Goal: Task Accomplishment & Management: Use online tool/utility

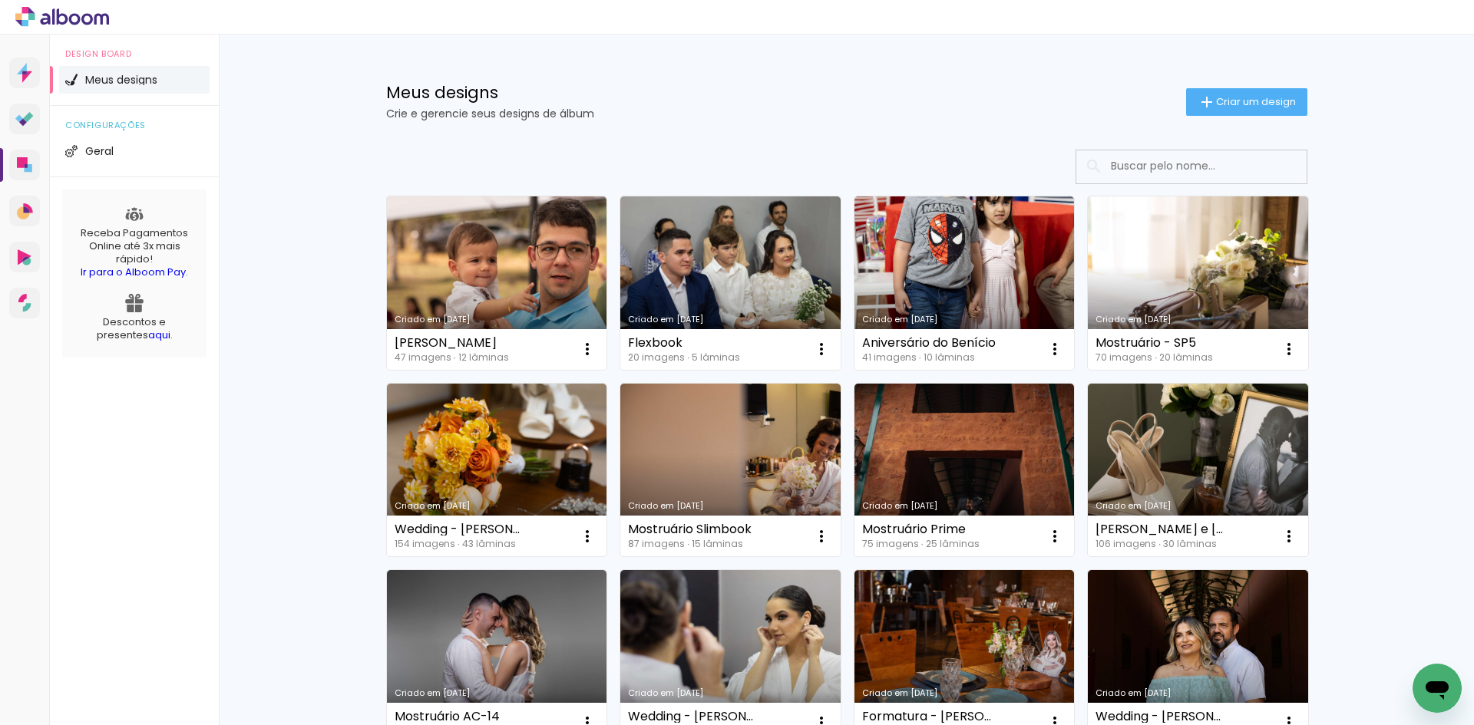
click at [556, 293] on link "Criado em [DATE]" at bounding box center [497, 283] width 220 height 173
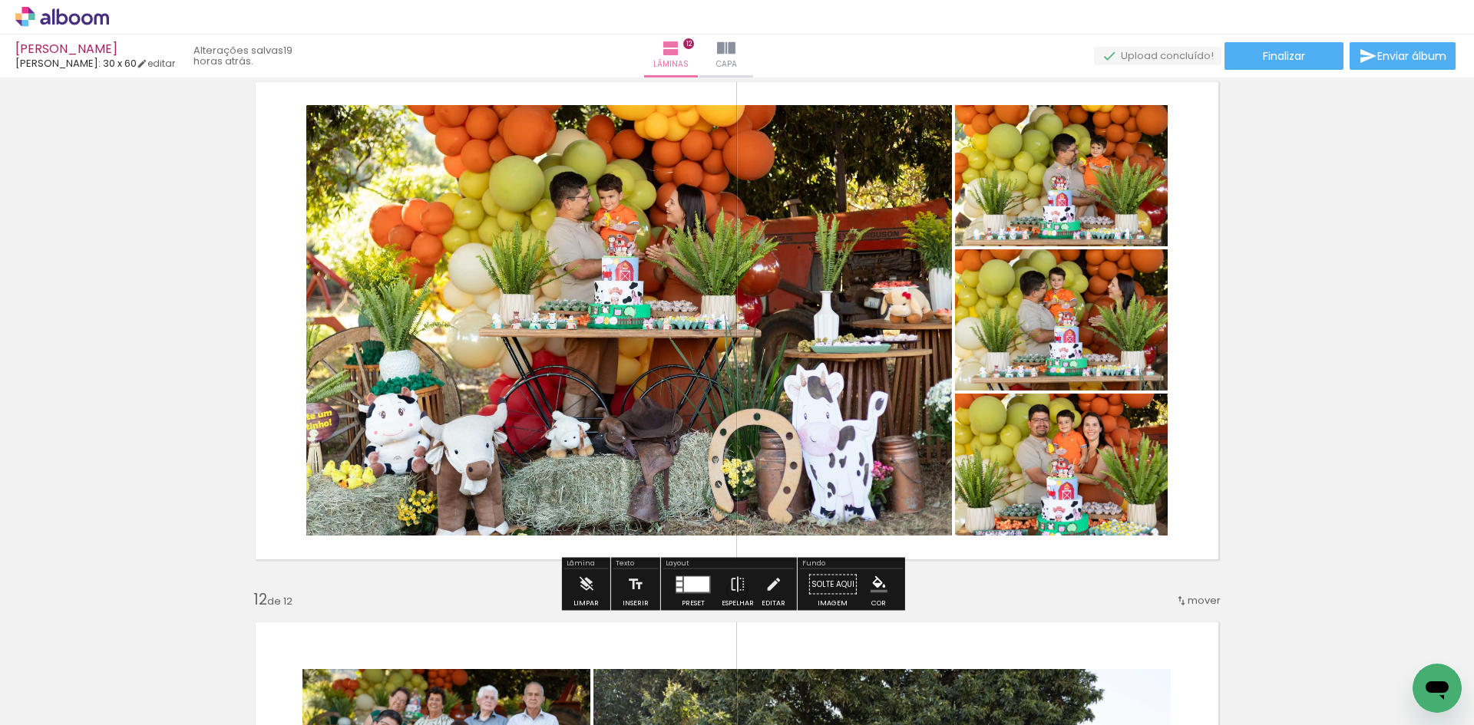
scroll to position [5451, 0]
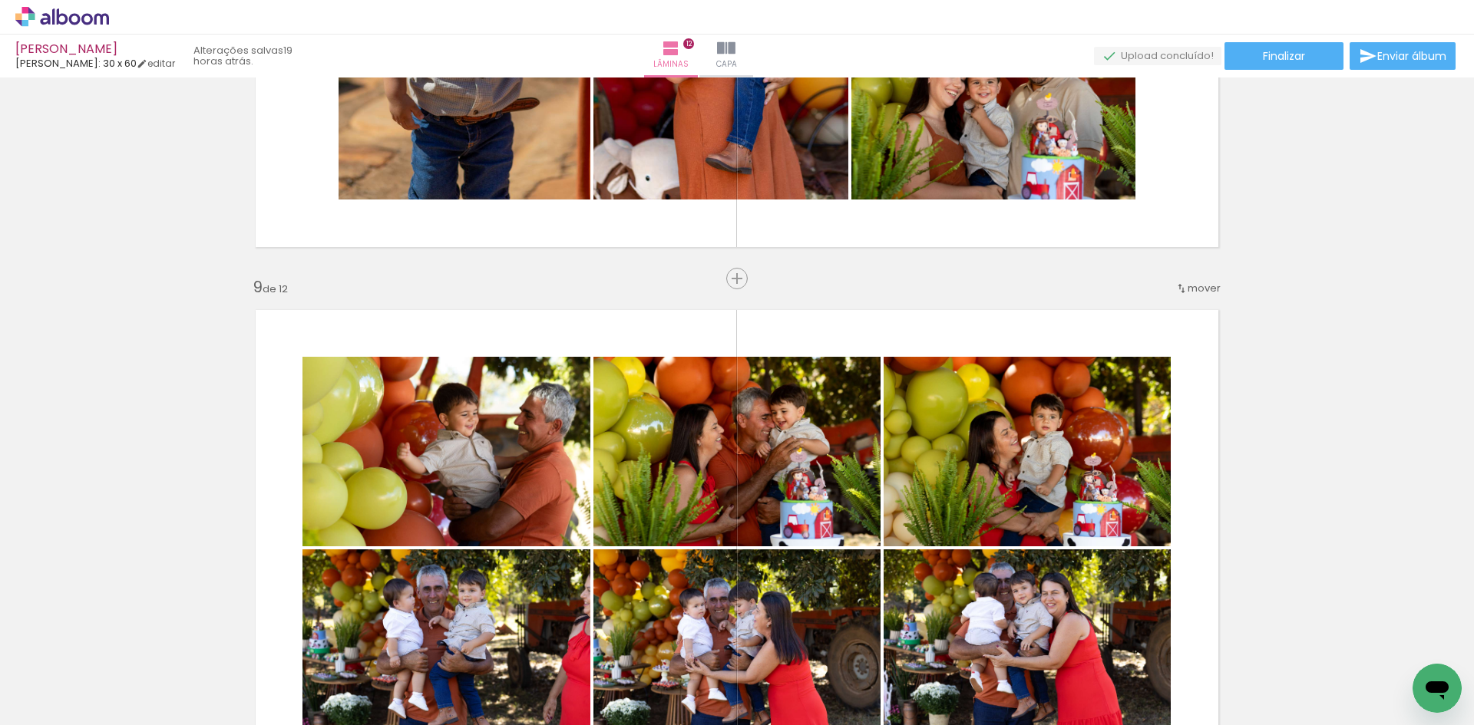
scroll to position [4069, 0]
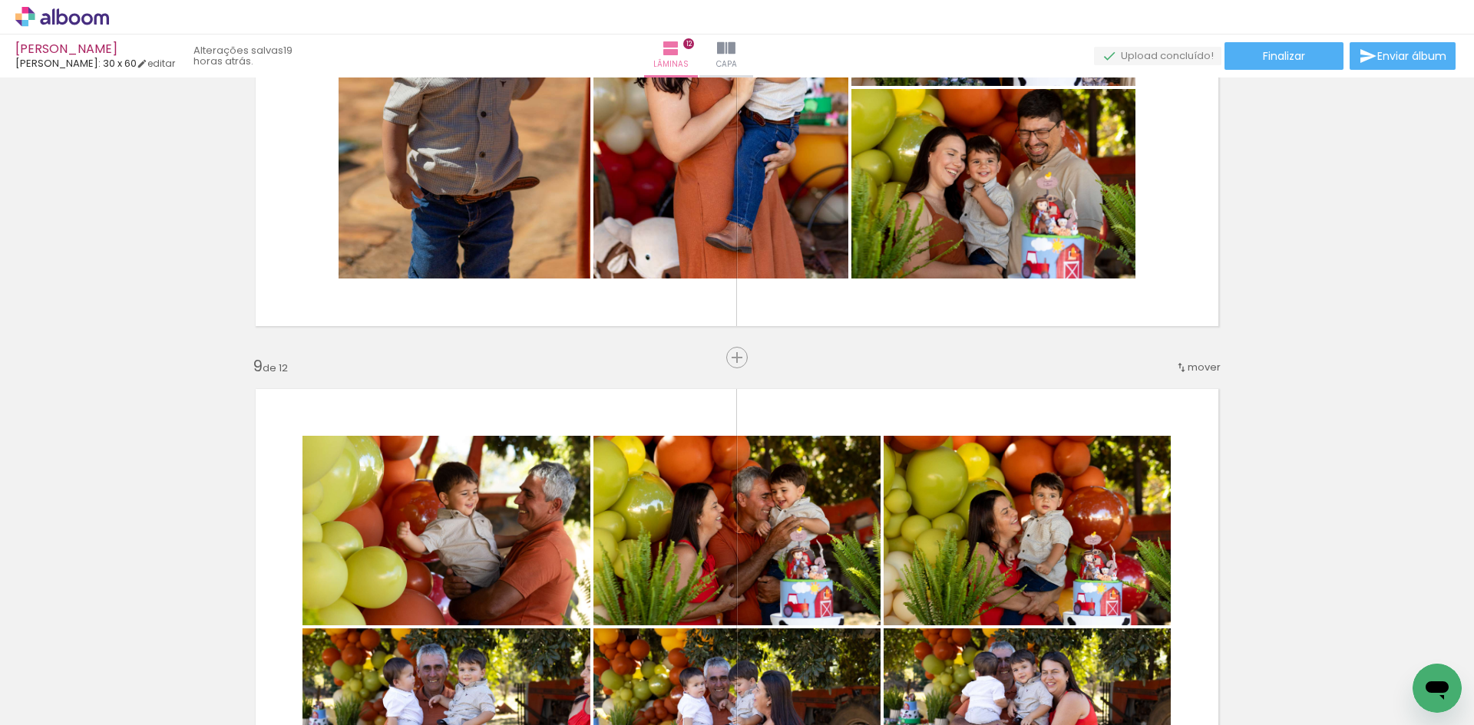
scroll to position [0, 1750]
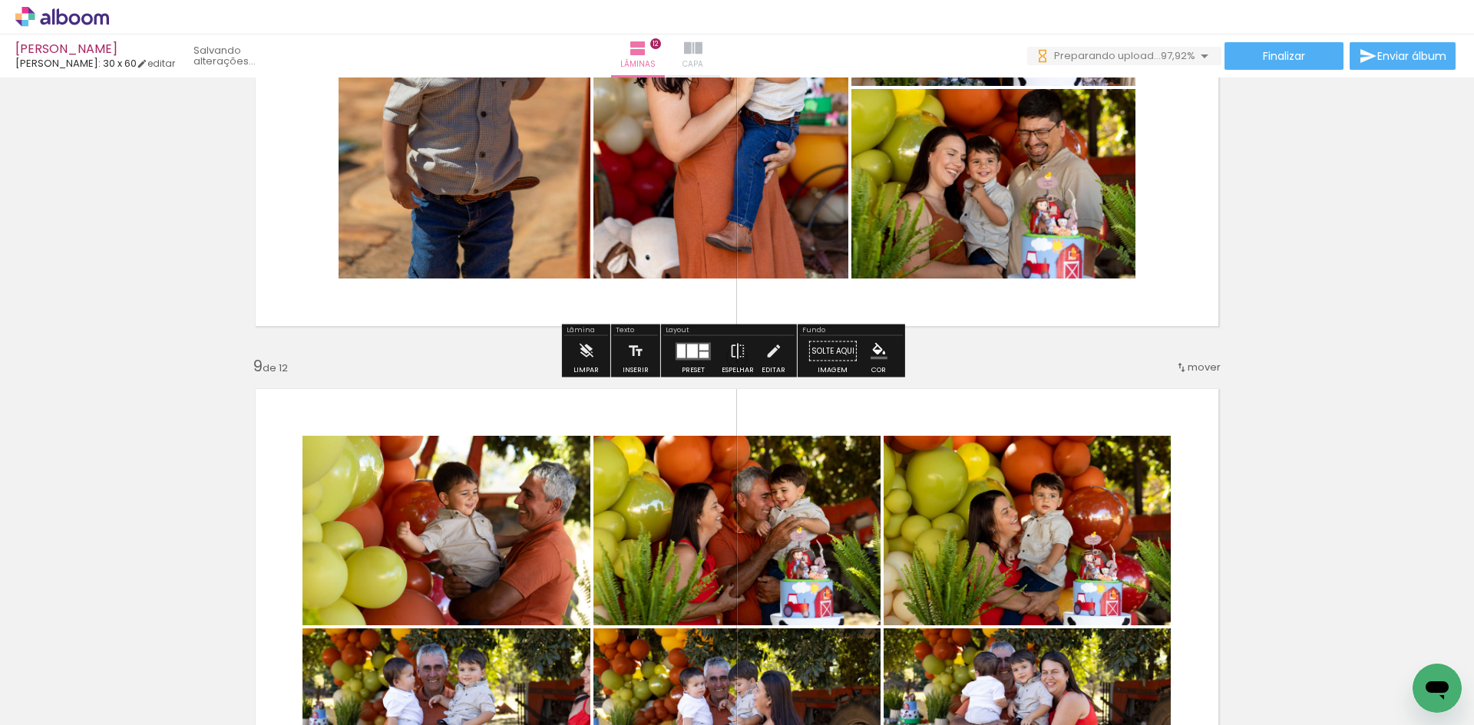
click at [703, 64] on span "Capa" at bounding box center [692, 65] width 21 height 14
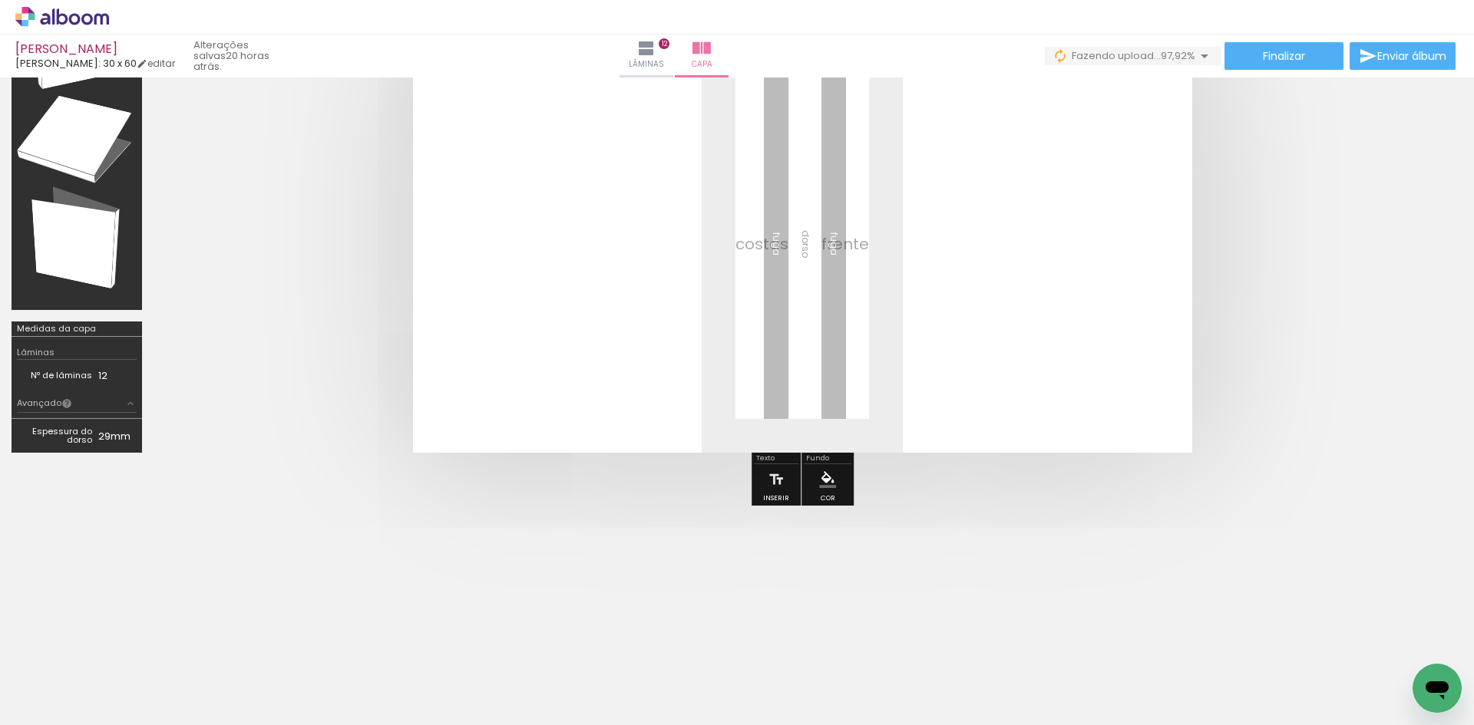
scroll to position [0, 2784]
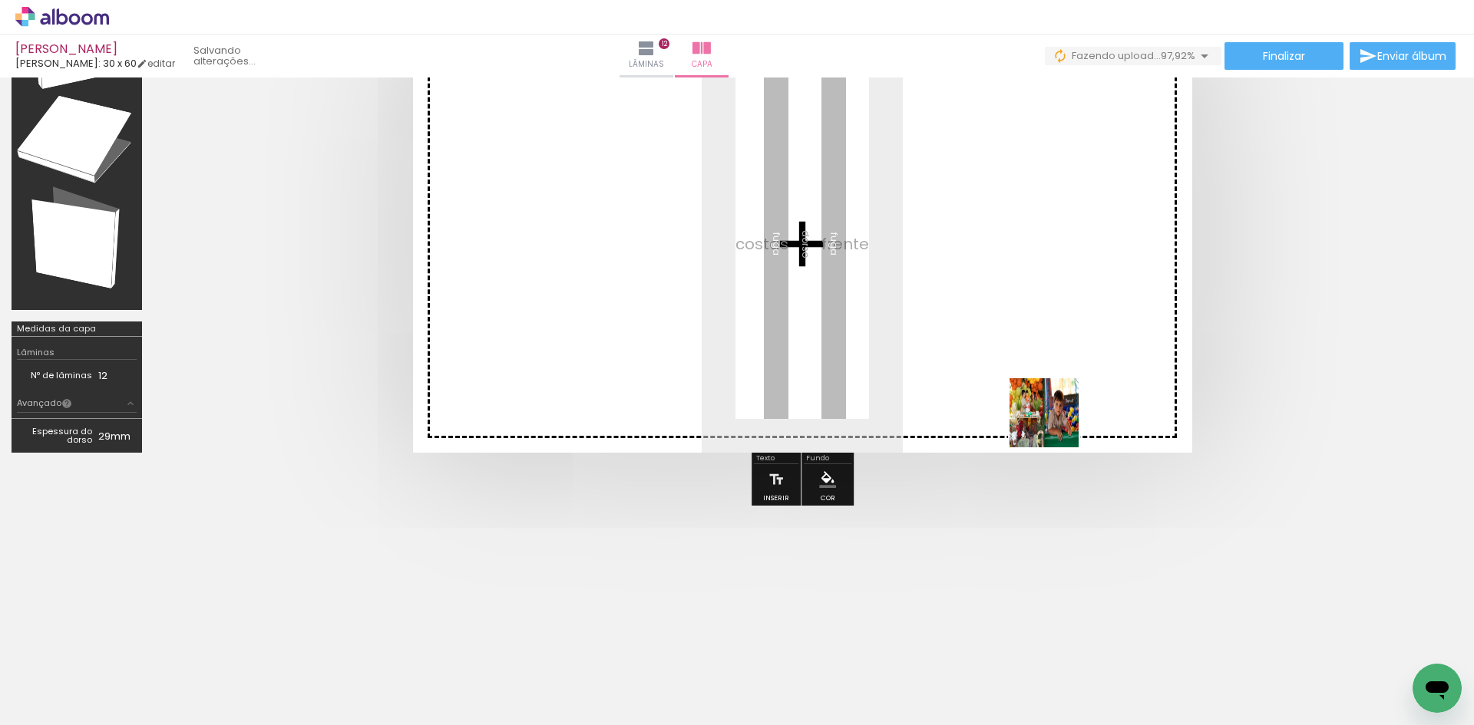
drag, startPoint x: 1389, startPoint y: 679, endPoint x: 976, endPoint y: 363, distance: 519.7
click at [986, 364] on quentale-workspace at bounding box center [737, 362] width 1474 height 725
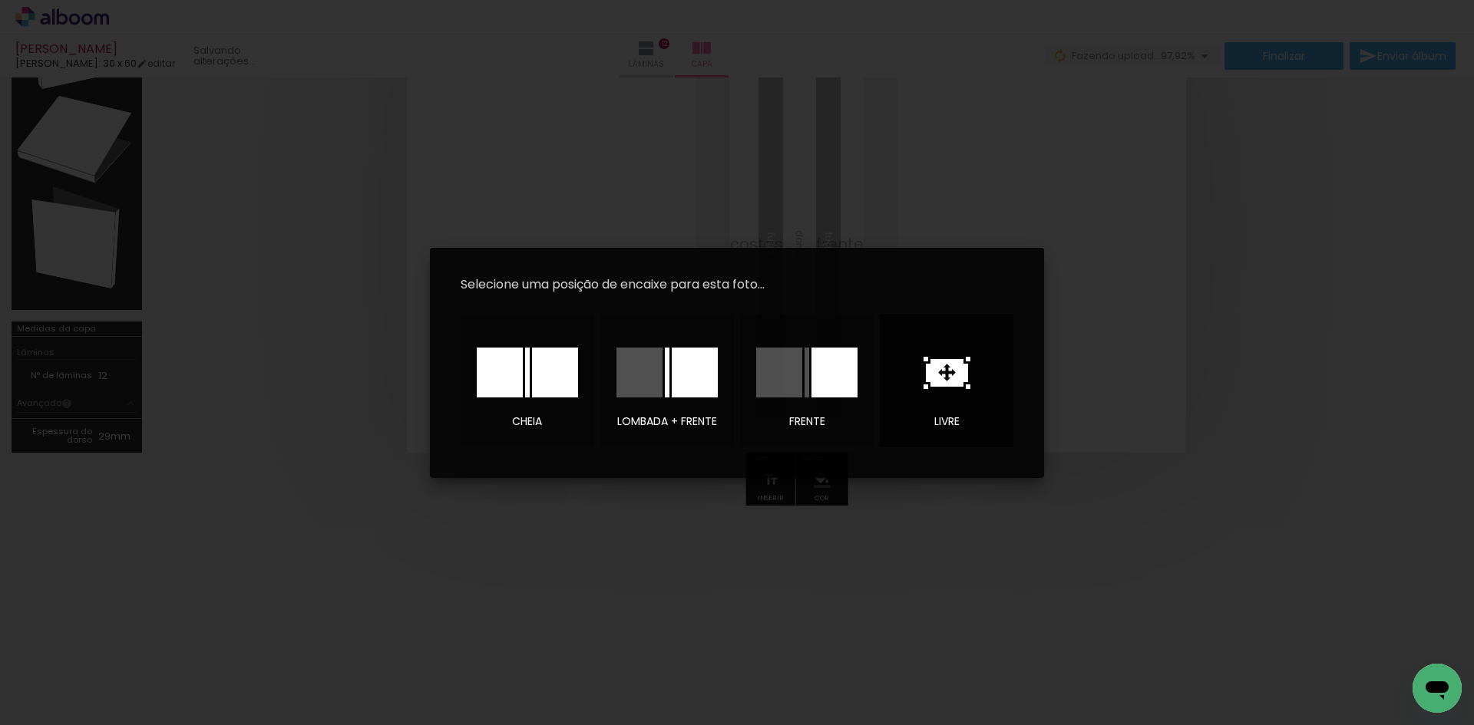
scroll to position [85, 0]
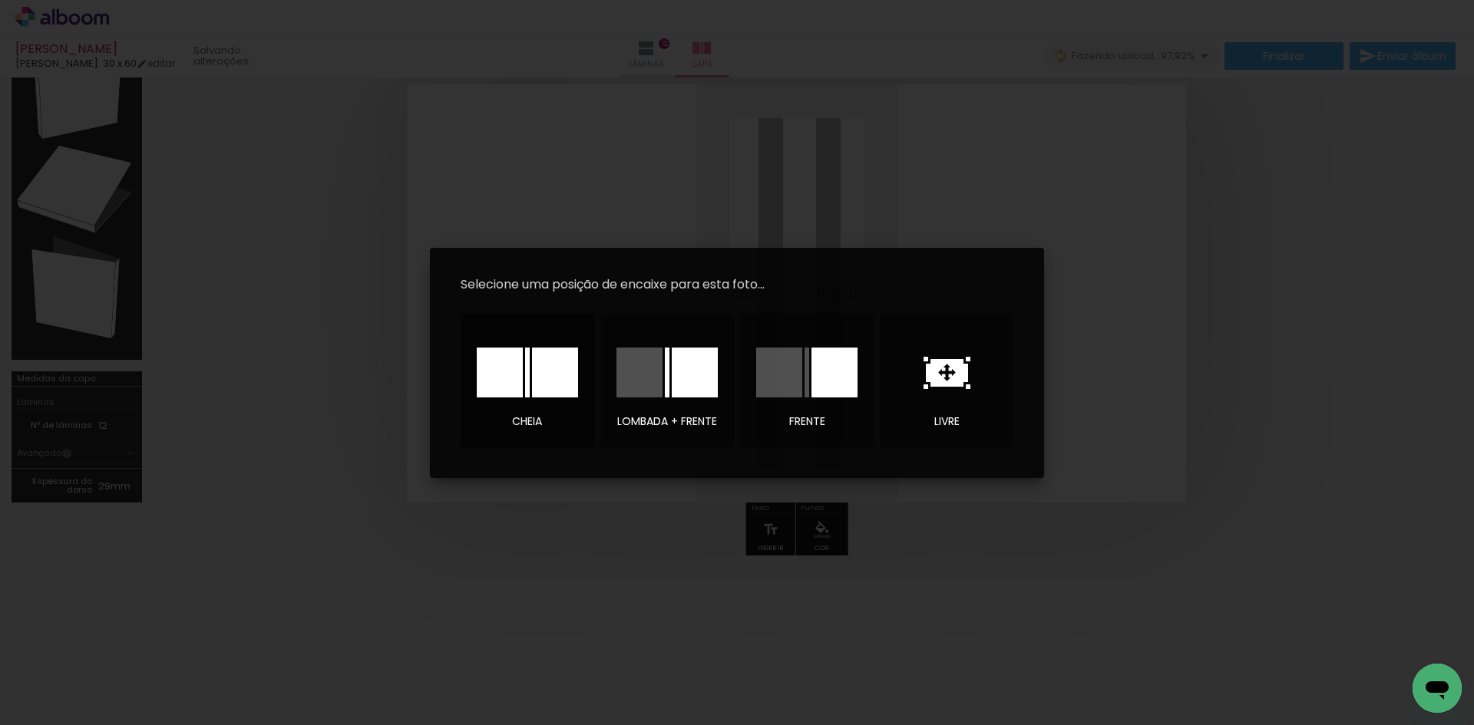
click at [551, 372] on div at bounding box center [555, 373] width 46 height 50
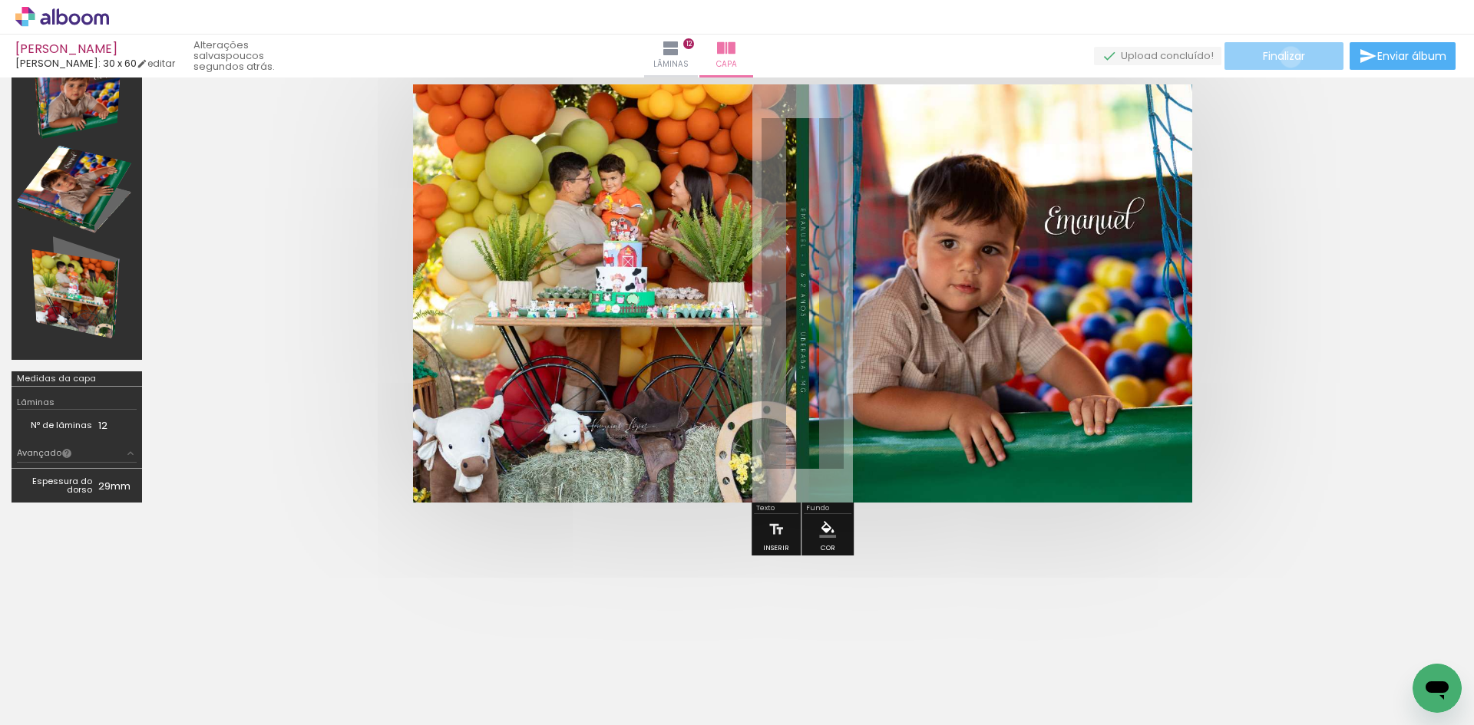
click at [1285, 57] on span "Finalizar" at bounding box center [1284, 56] width 42 height 11
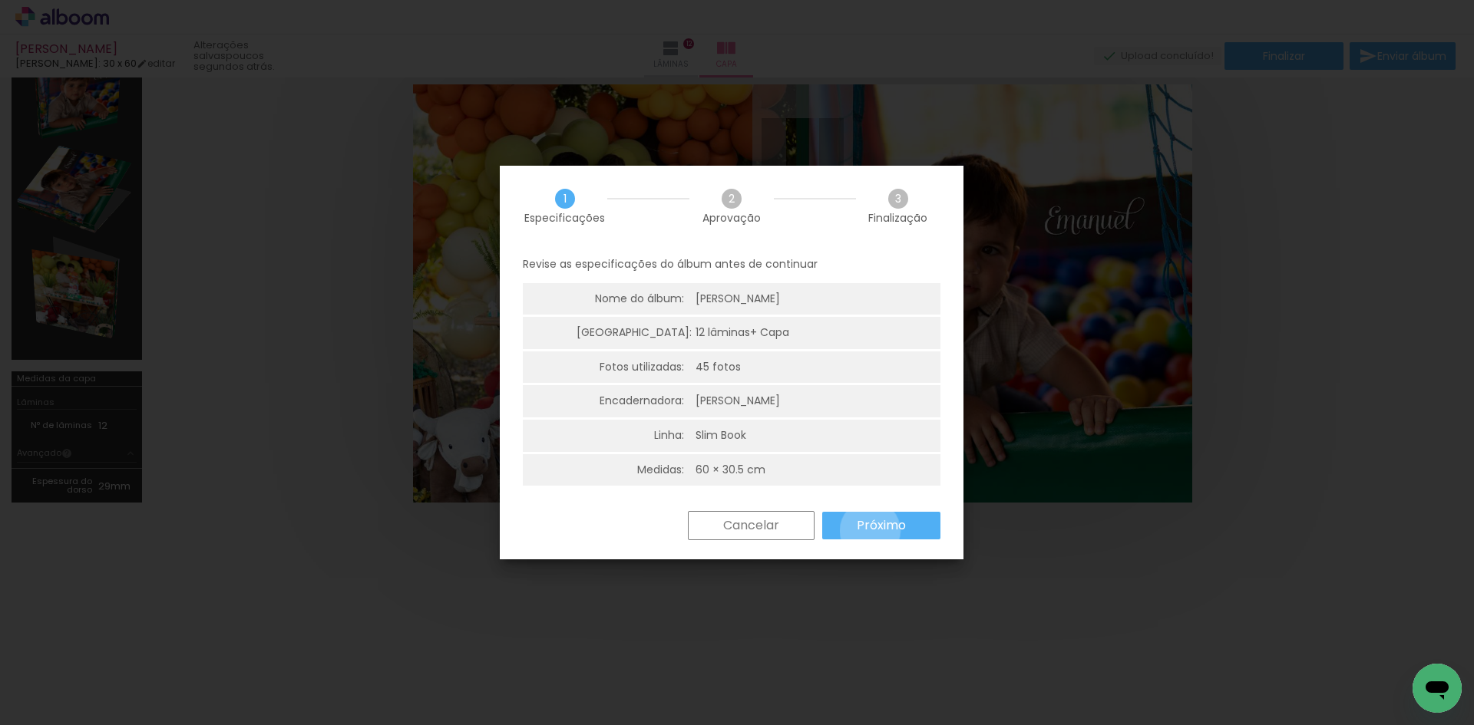
click at [0, 0] on slot "Próximo" at bounding box center [0, 0] width 0 height 0
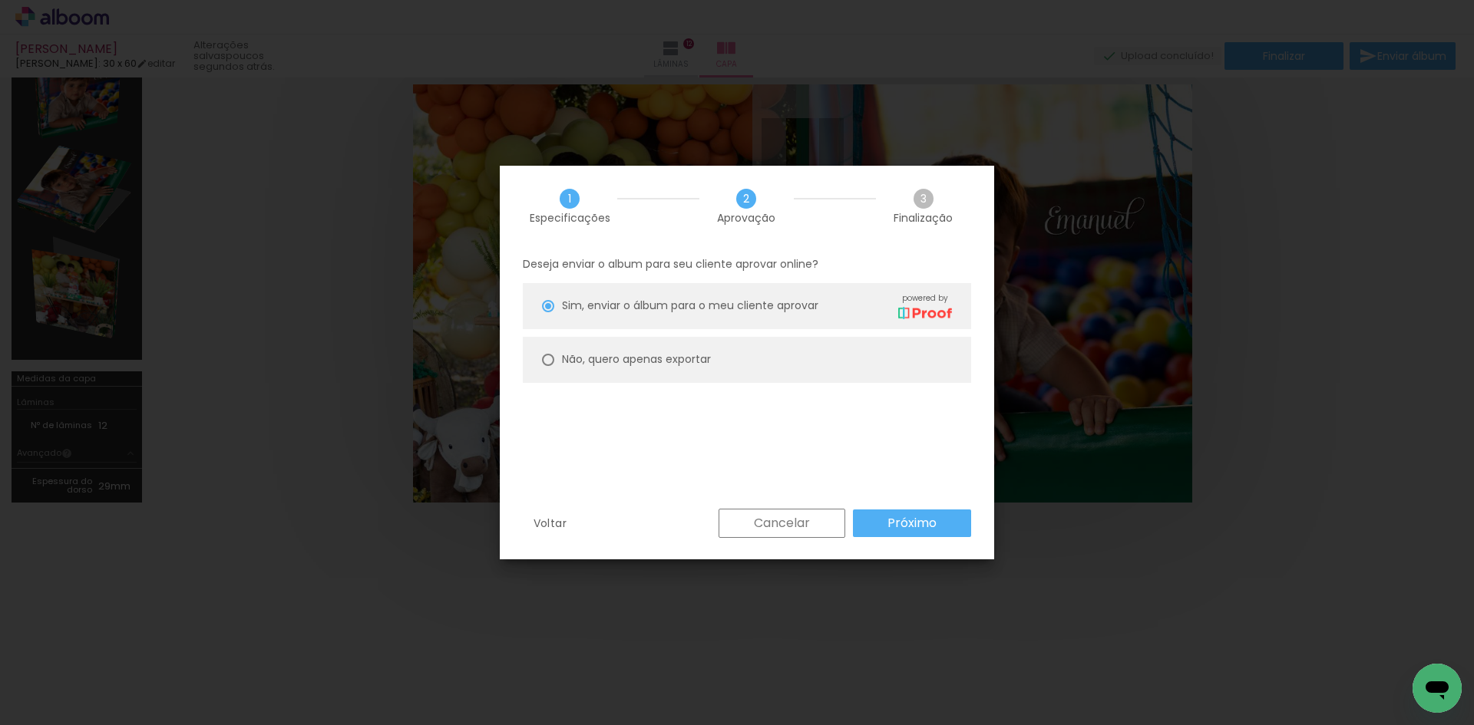
click at [878, 511] on paper-button "Próximo" at bounding box center [912, 524] width 118 height 28
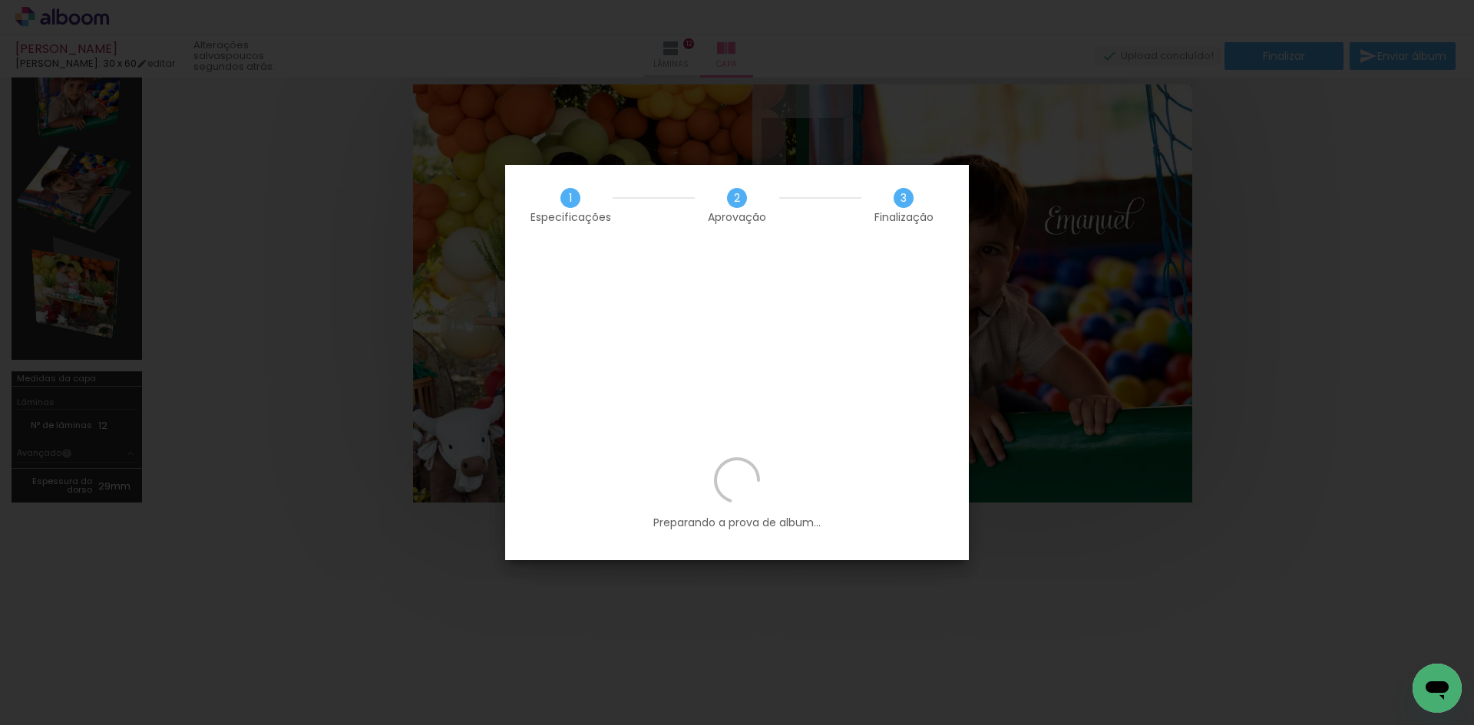
scroll to position [0, 2784]
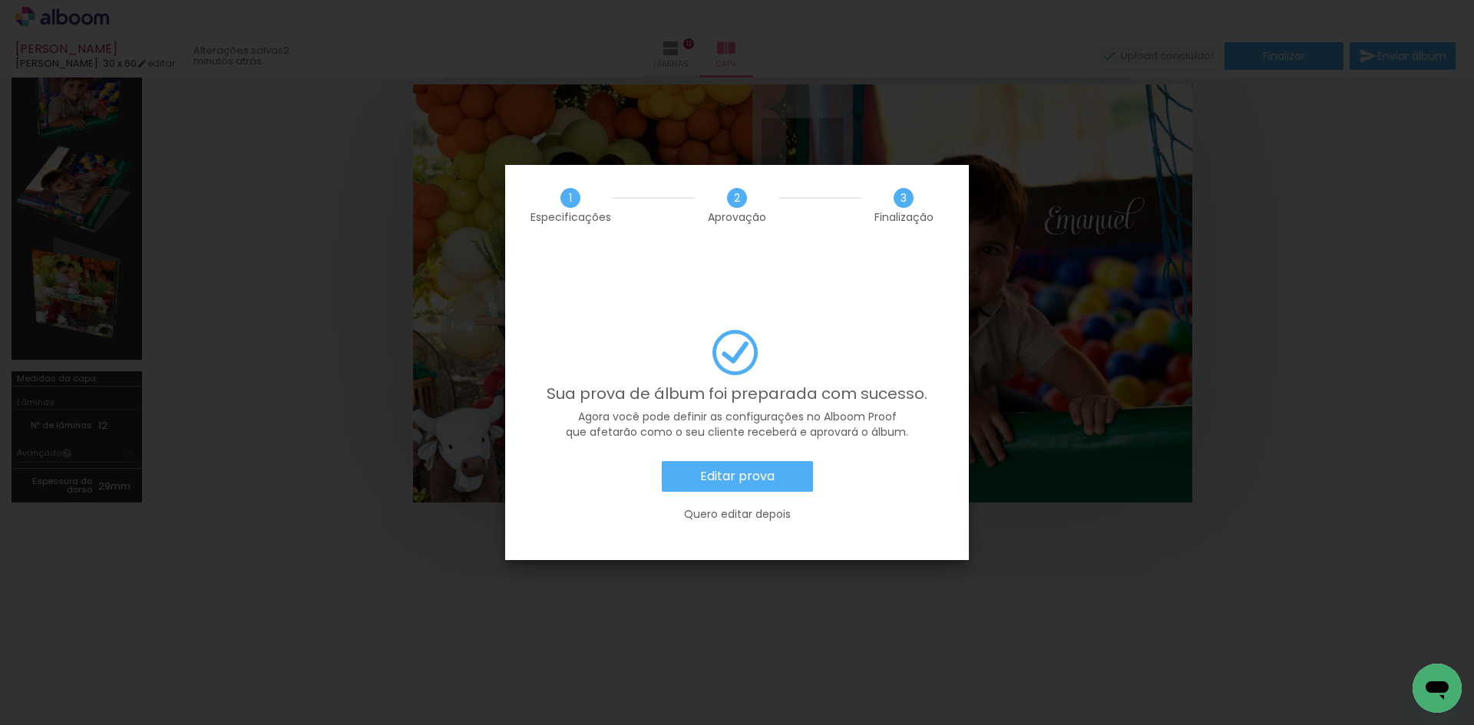
click at [785, 461] on paper-button "Editar prova" at bounding box center [737, 476] width 151 height 31
